Goal: Information Seeking & Learning: Understand process/instructions

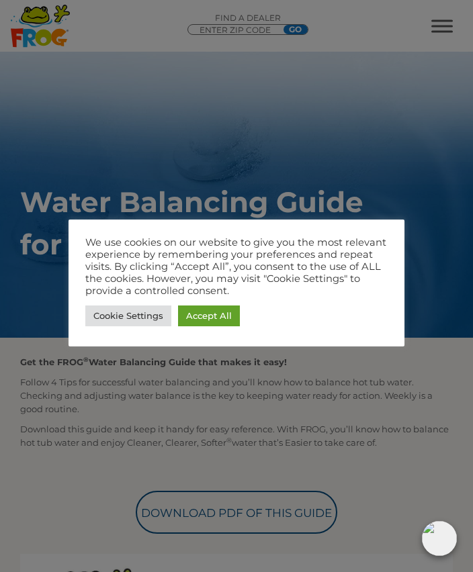
click at [130, 313] on link "Cookie Settings" at bounding box center [128, 315] width 86 height 21
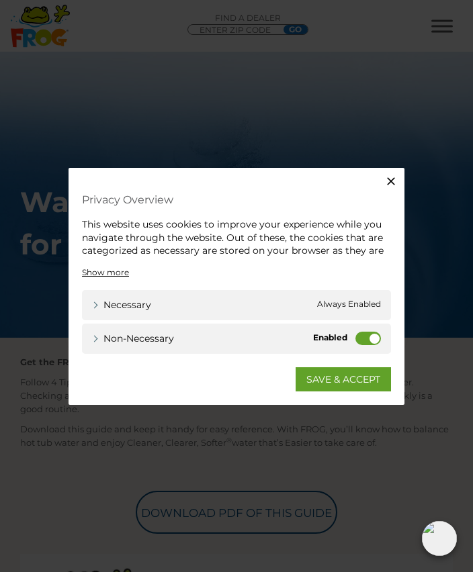
click at [373, 332] on label "Non-necessary" at bounding box center [368, 338] width 26 height 13
click at [0, 0] on input "Non-necessary" at bounding box center [0, 0] width 0 height 0
click at [340, 381] on link "SAVE & ACCEPT" at bounding box center [342, 379] width 95 height 24
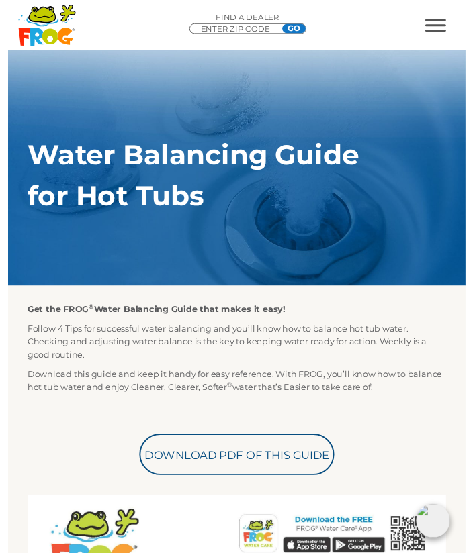
scroll to position [42, 0]
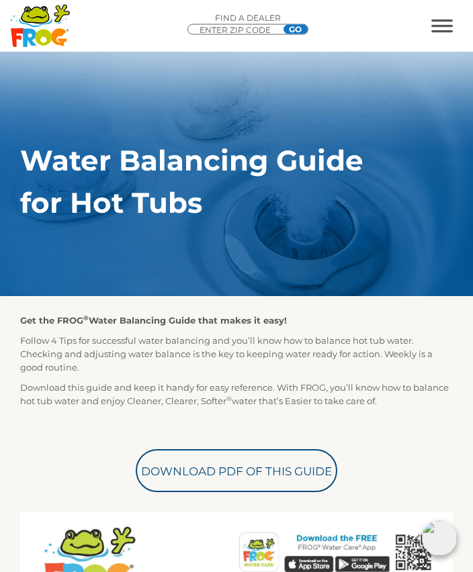
click at [248, 465] on link "Download PDF of this Guide" at bounding box center [236, 470] width 201 height 43
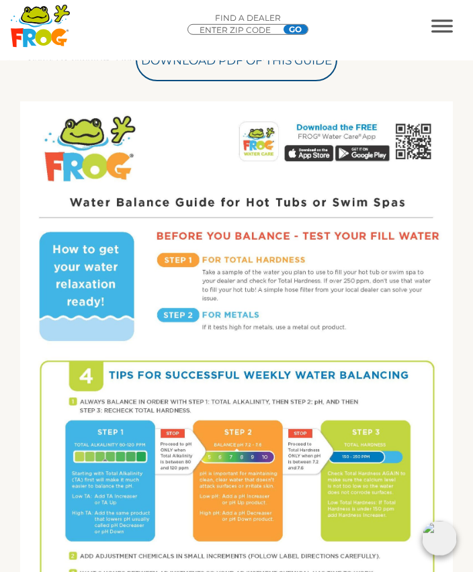
scroll to position [453, 0]
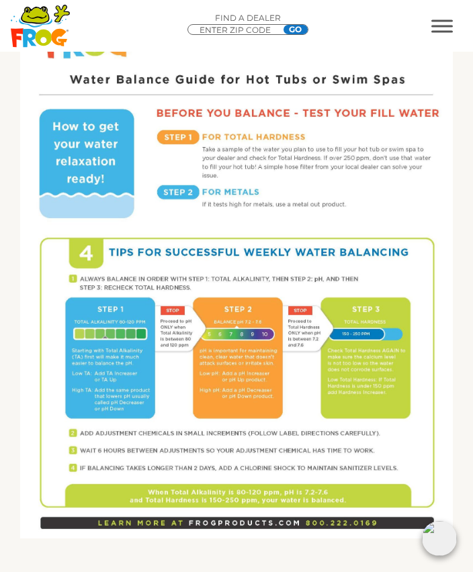
click at [437, 23] on span "MENU" at bounding box center [441, 25] width 21 height 13
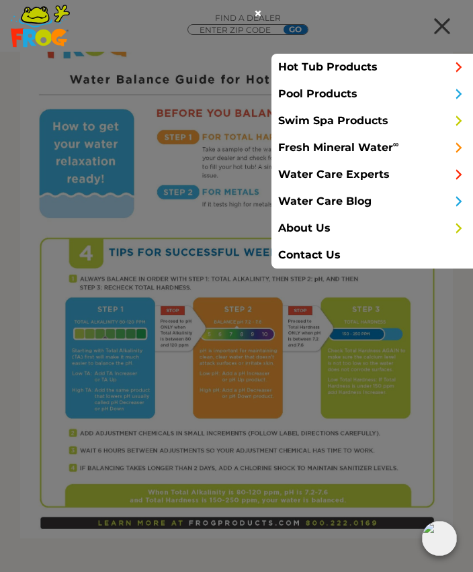
click at [319, 246] on link "Contact Us" at bounding box center [371, 255] width 201 height 27
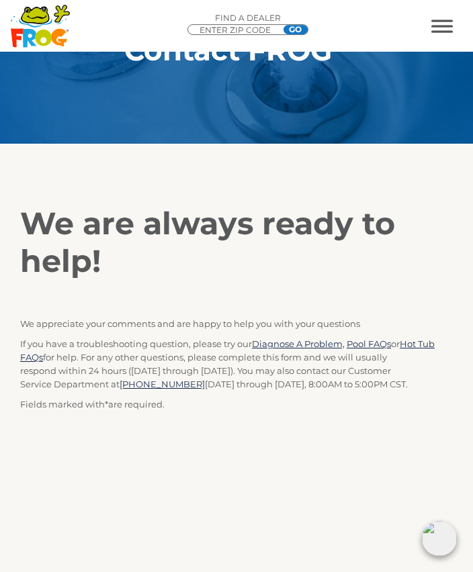
scroll to position [100, 0]
click at [424, 339] on link "Hot Tub FAQs" at bounding box center [227, 350] width 414 height 24
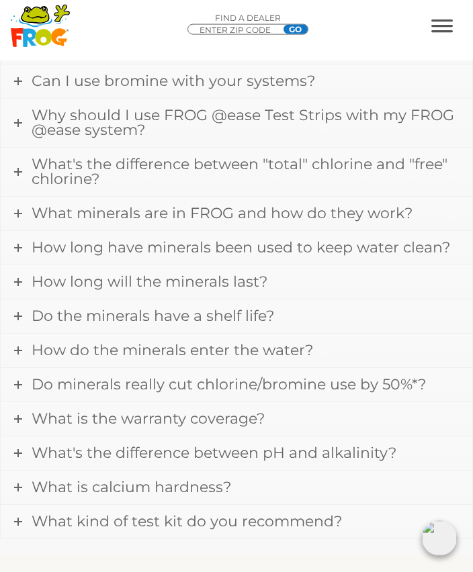
scroll to position [572, 0]
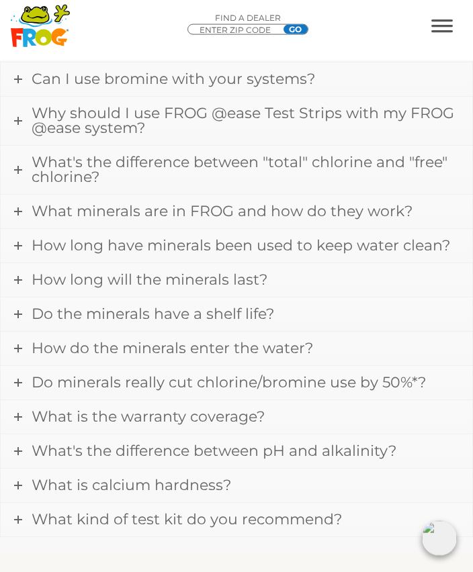
click at [75, 173] on span "What's the difference between "total" chlorine and "free" chlorine?" at bounding box center [240, 169] width 416 height 33
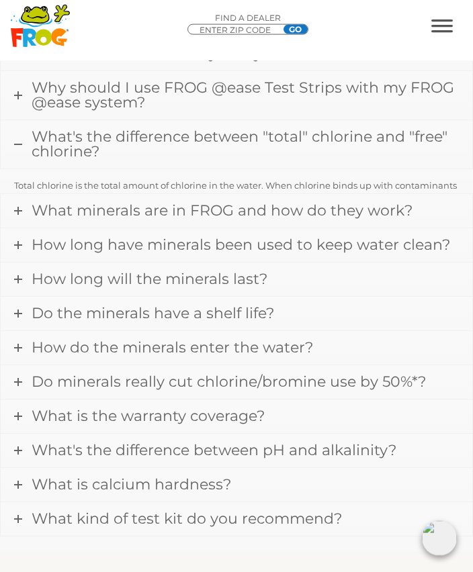
scroll to position [572, 0]
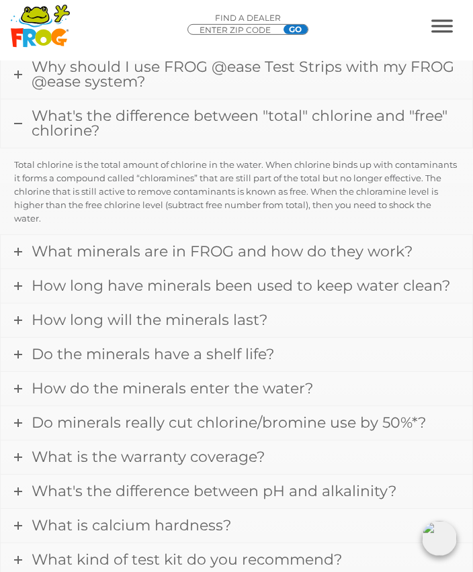
click at [19, 119] on icon at bounding box center [18, 123] width 8 height 8
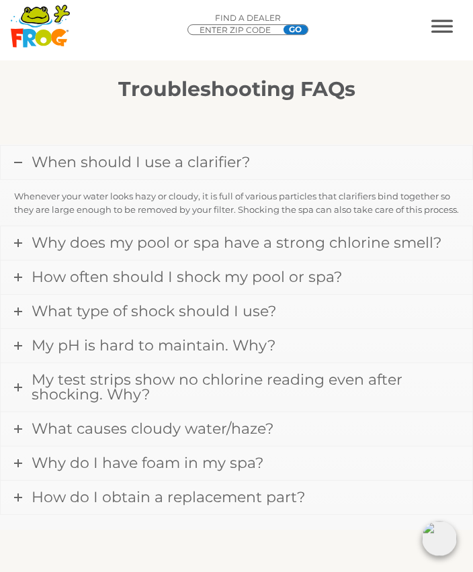
scroll to position [1054, 0]
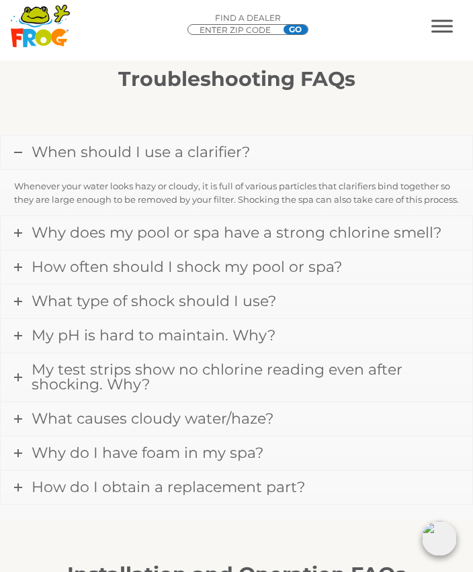
click at [211, 242] on span "Why does my pool or spa have a strong chlorine smell?" at bounding box center [236, 233] width 409 height 18
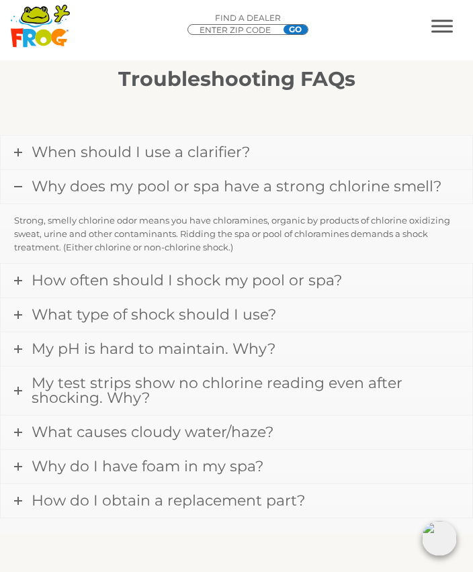
click at [23, 181] on link "Why does my pool or spa have a strong chlorine smell?" at bounding box center [236, 187] width 471 height 34
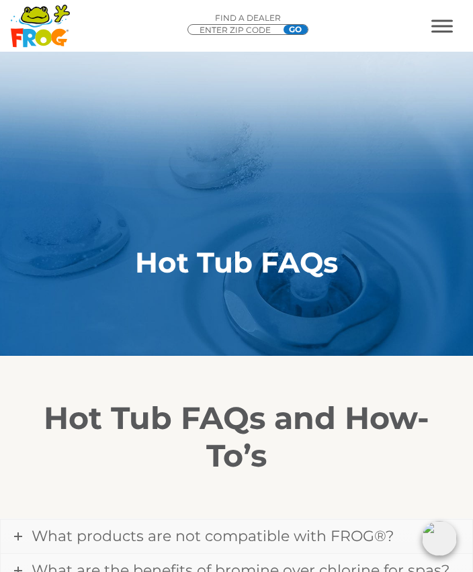
click at [443, 24] on span "MENU" at bounding box center [441, 25] width 21 height 13
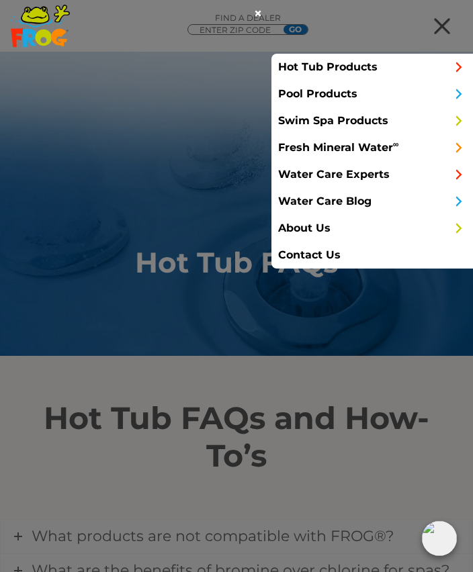
click at [465, 168] on span at bounding box center [458, 174] width 15 height 27
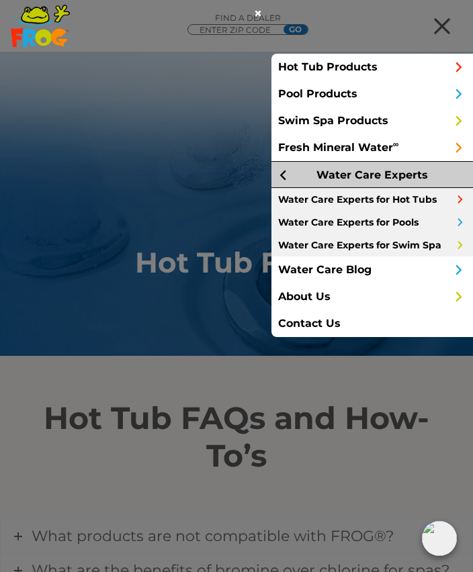
click at [386, 205] on link "Water Care Experts for Hot Tubs" at bounding box center [371, 199] width 201 height 23
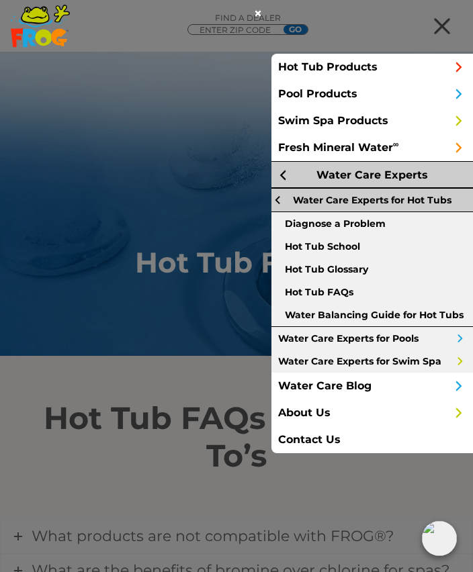
click at [371, 226] on link "Diagnose a Problem" at bounding box center [371, 223] width 201 height 23
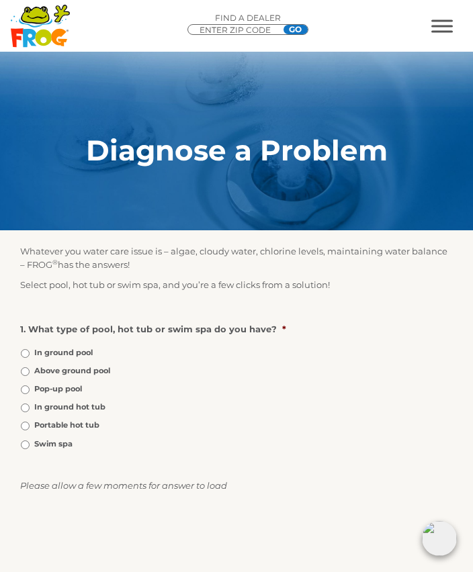
click at [38, 424] on label "Portable hot tub" at bounding box center [66, 425] width 65 height 11
click at [30, 424] on input "Portable hot tub" at bounding box center [25, 426] width 9 height 9
radio input "true"
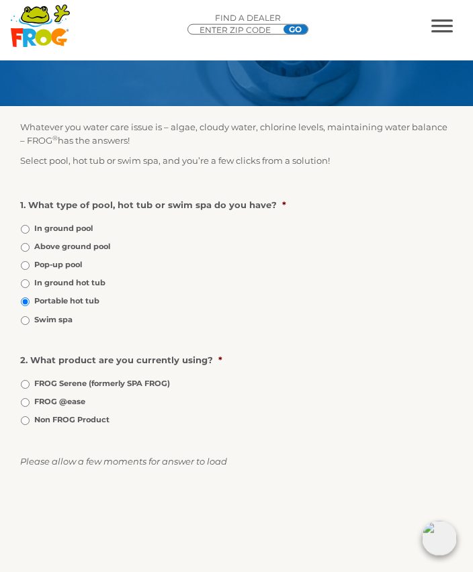
scroll to position [124, 0]
click at [32, 401] on li "FROG @ease" at bounding box center [236, 401] width 432 height 13
click at [30, 403] on input "FROG @ease" at bounding box center [25, 402] width 9 height 9
radio input "true"
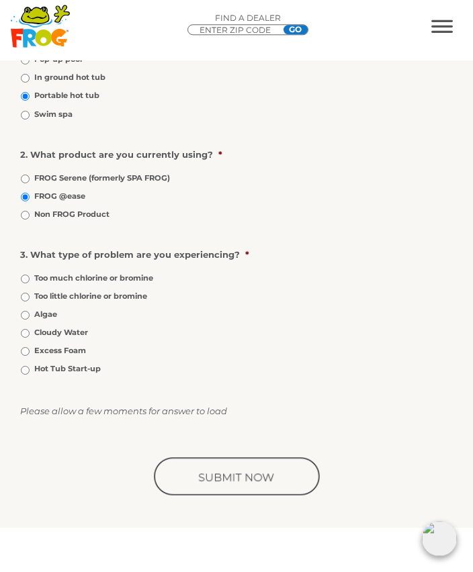
scroll to position [332, 0]
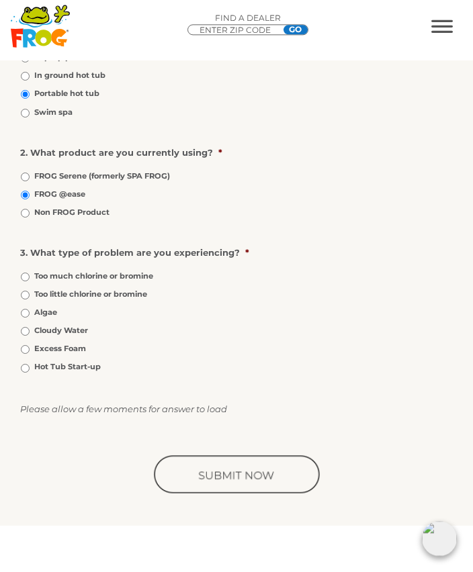
click at [30, 275] on li "Too much chlorine or bromine" at bounding box center [236, 275] width 432 height 13
click at [30, 281] on input "Too much chlorine or bromine" at bounding box center [25, 277] width 9 height 9
radio input "true"
click at [246, 479] on input "image" at bounding box center [236, 475] width 171 height 43
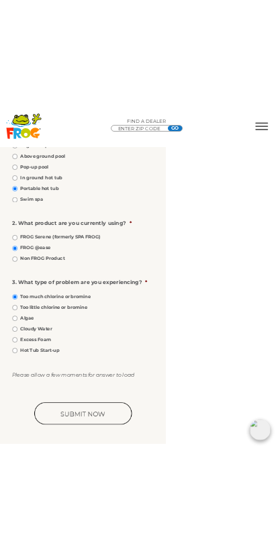
scroll to position [418, 0]
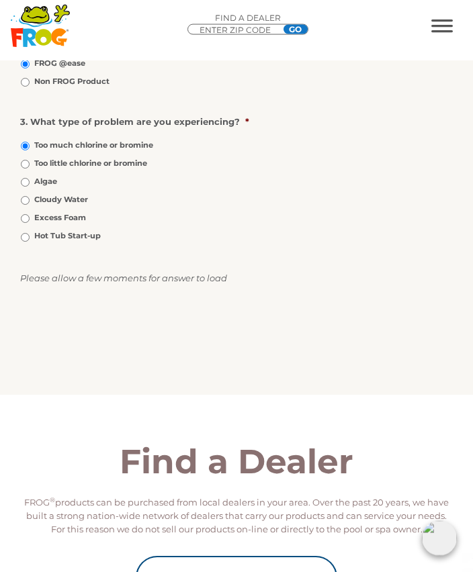
scroll to position [462, 0]
